Goal: Information Seeking & Learning: Learn about a topic

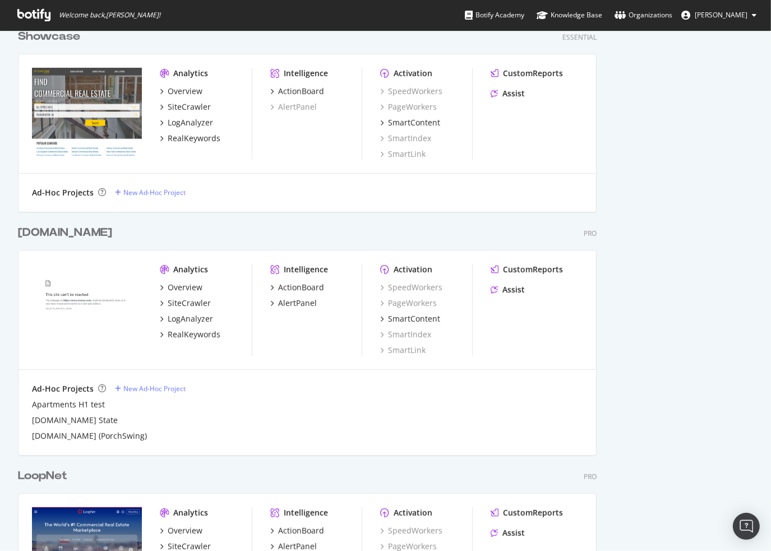
scroll to position [627, 0]
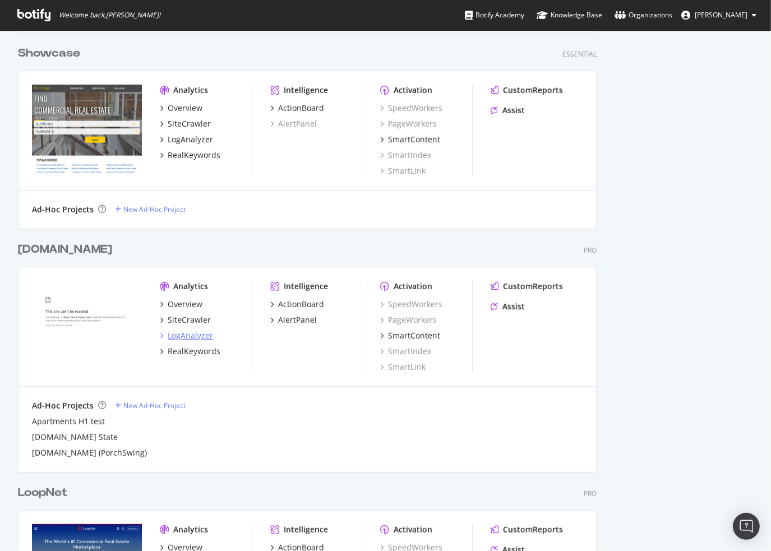
click at [191, 336] on div "LogAnalyzer" at bounding box center [190, 335] width 45 height 11
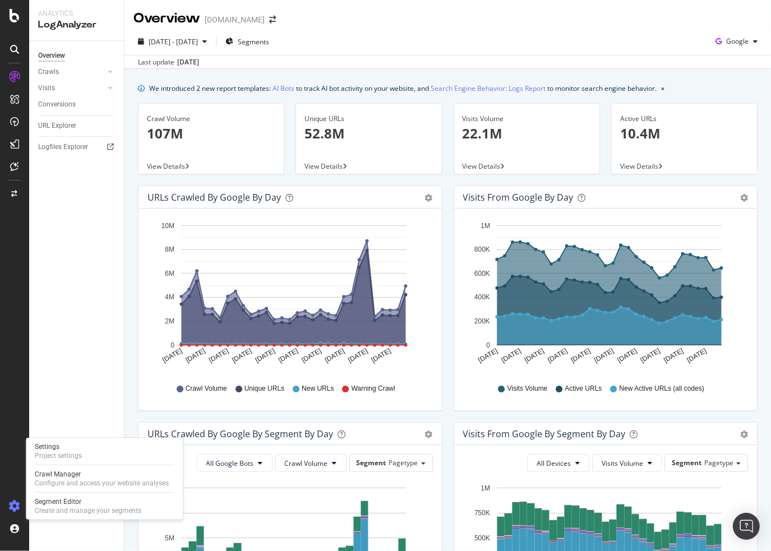
click at [13, 505] on icon at bounding box center [14, 506] width 11 height 11
click at [63, 504] on div "Segment Editor" at bounding box center [88, 501] width 107 height 9
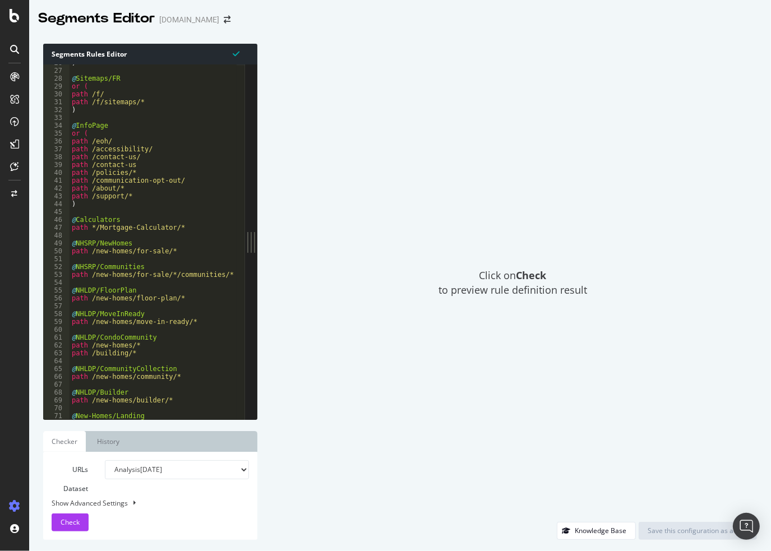
scroll to position [370, 0]
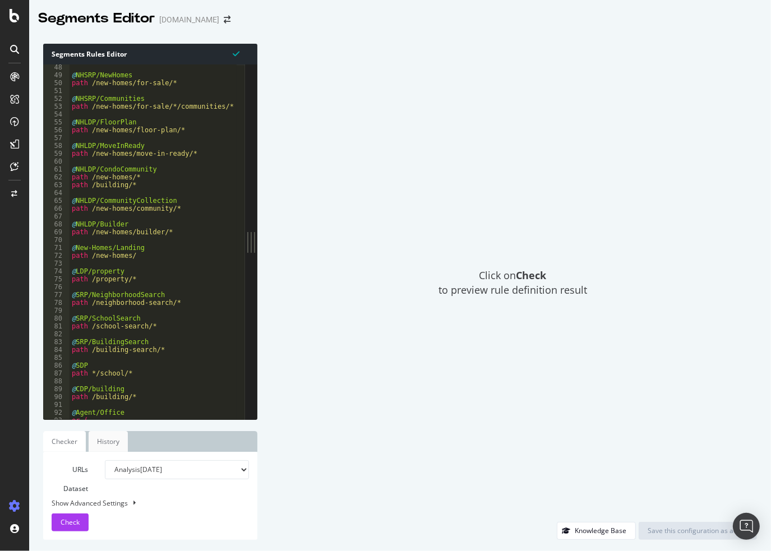
click at [103, 448] on link "History" at bounding box center [108, 441] width 39 height 21
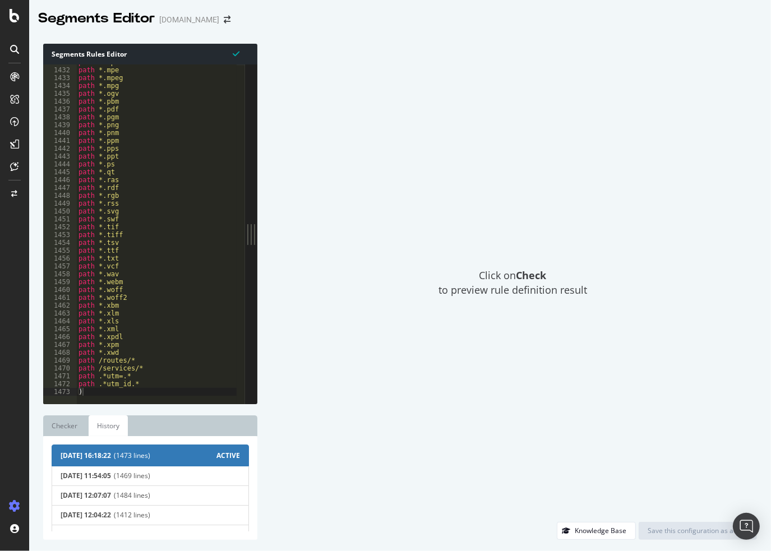
scroll to position [11232, 0]
type textarea "path .*utm=.*"
click at [105, 378] on div "path *.mpa path *.mpe path *.mpeg path *.mpg path *.ogv path *.pbm path *.pdf p…" at bounding box center [189, 231] width 227 height 347
click at [298, 378] on div "Click on Check to preview rule definition result" at bounding box center [513, 283] width 488 height 478
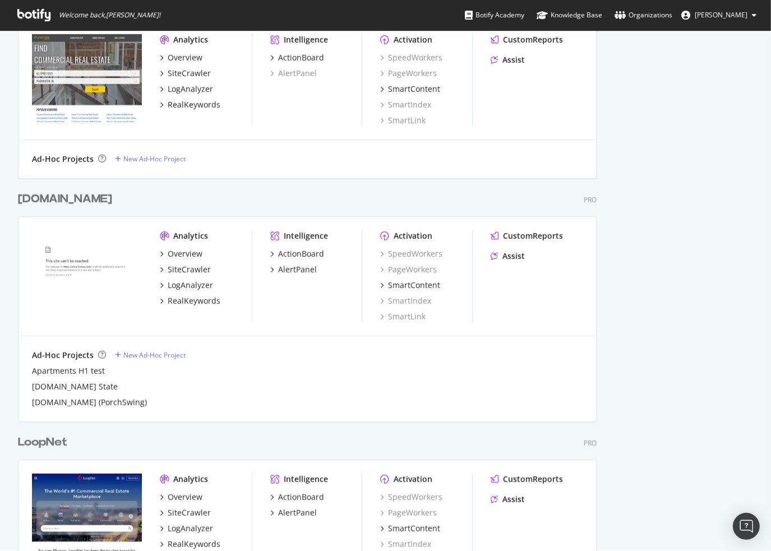
scroll to position [673, 0]
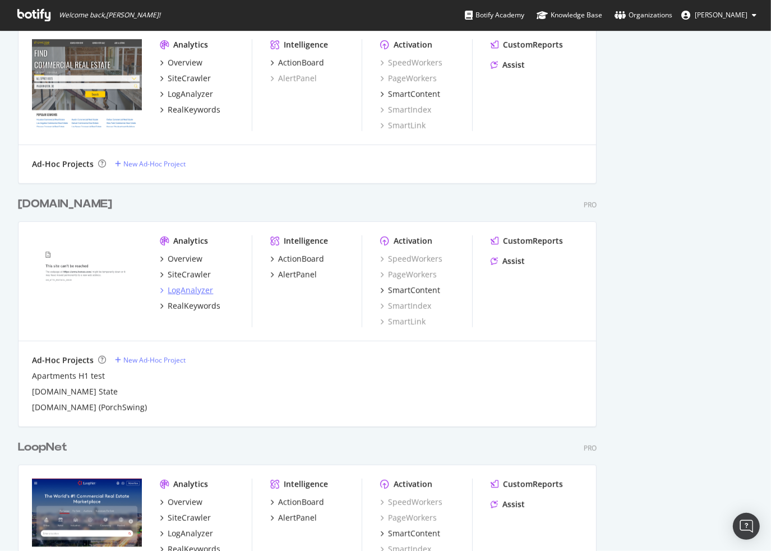
click at [186, 290] on div "LogAnalyzer" at bounding box center [190, 290] width 45 height 11
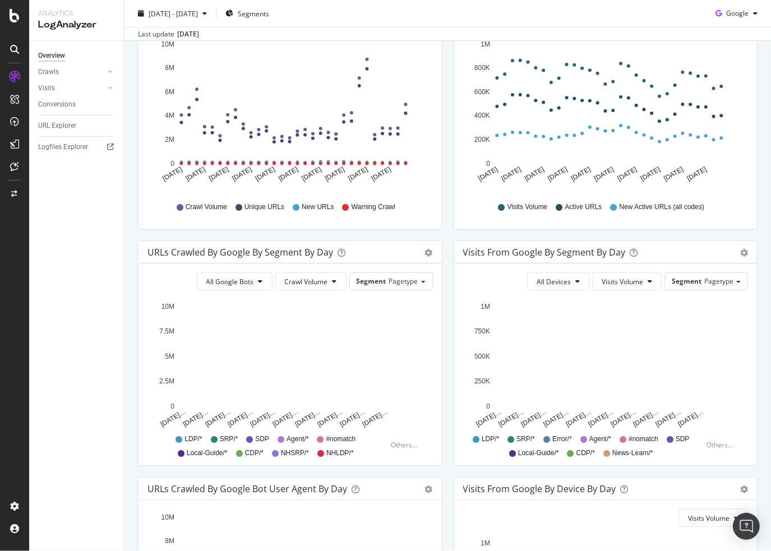
scroll to position [224, 0]
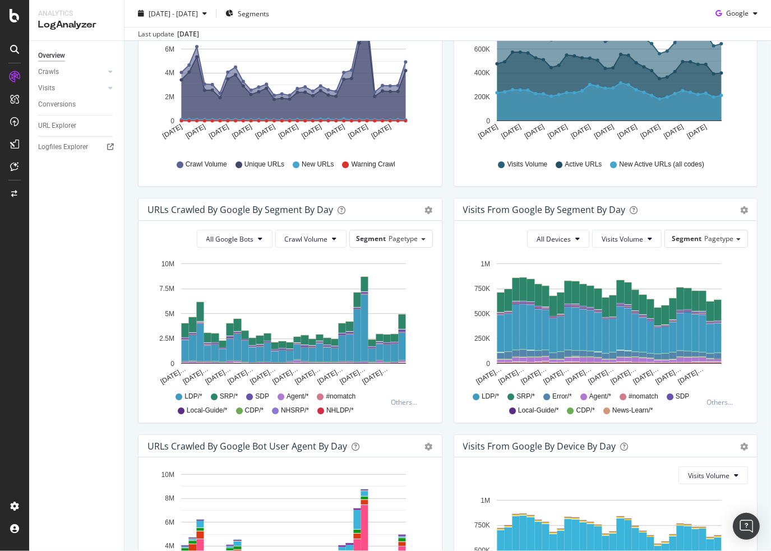
click at [634, 398] on span "#nomatch" at bounding box center [644, 397] width 30 height 10
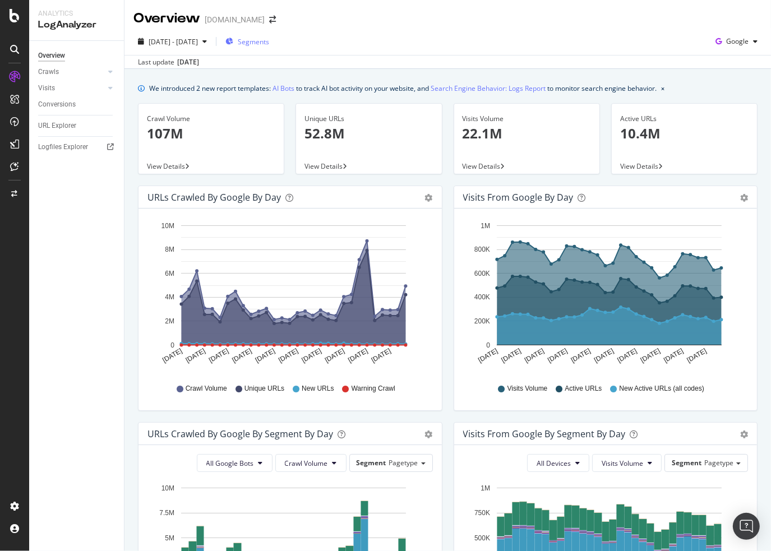
click at [266, 41] on span "Segments" at bounding box center [253, 42] width 31 height 10
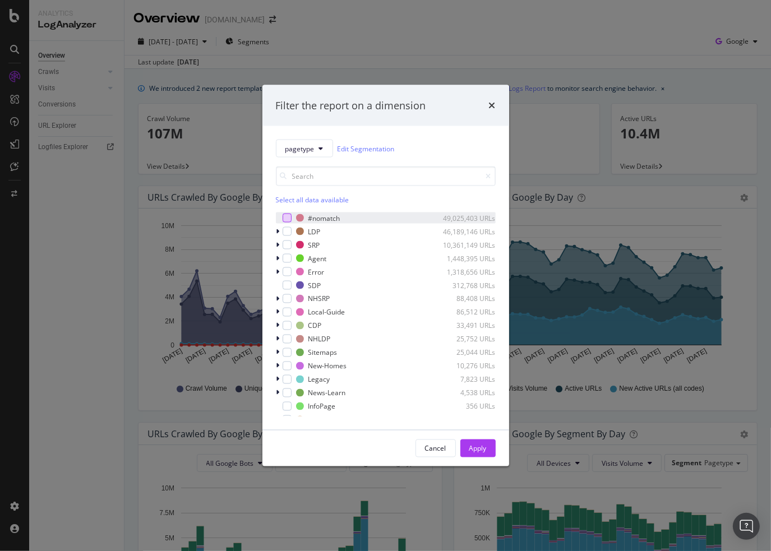
click at [285, 215] on div "modal" at bounding box center [287, 218] width 9 height 9
click at [481, 443] on div "Apply" at bounding box center [477, 448] width 17 height 17
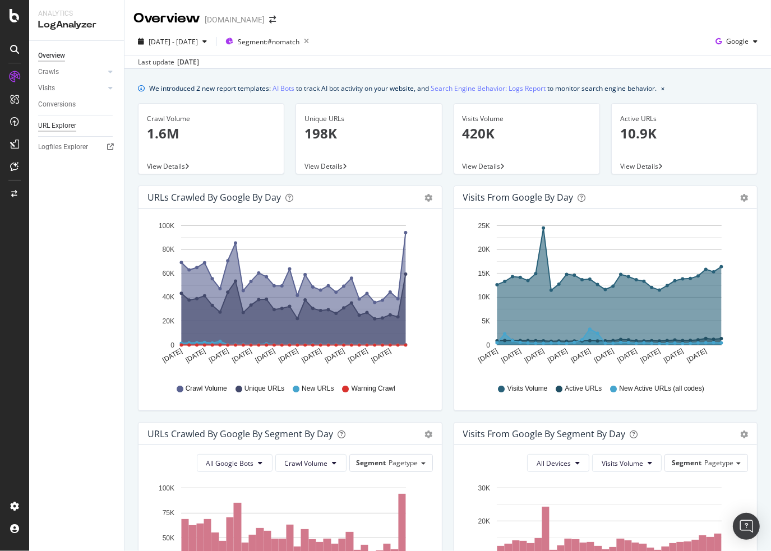
click at [45, 127] on div "URL Explorer" at bounding box center [57, 126] width 38 height 12
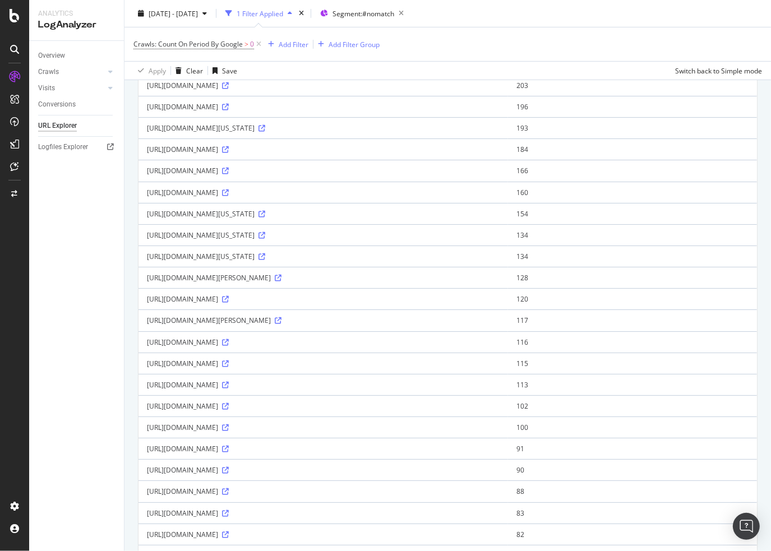
scroll to position [449, 0]
click at [265, 232] on icon at bounding box center [261, 235] width 7 height 7
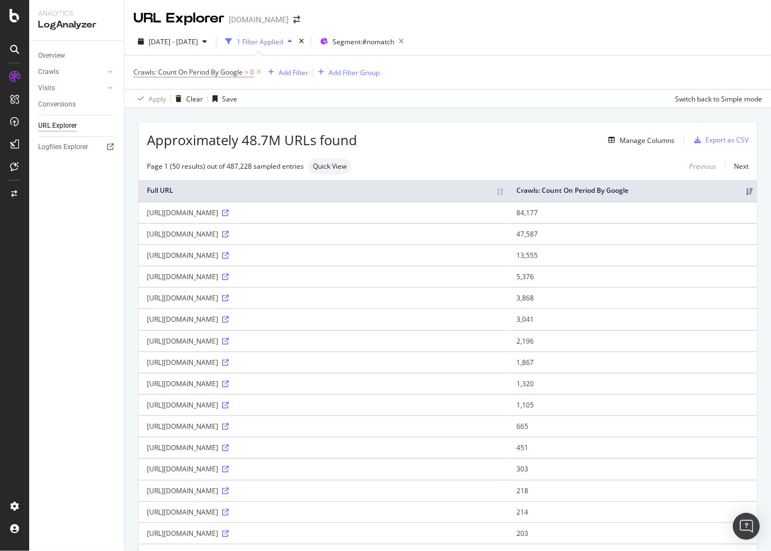
scroll to position [0, 0]
